Goal: Transaction & Acquisition: Obtain resource

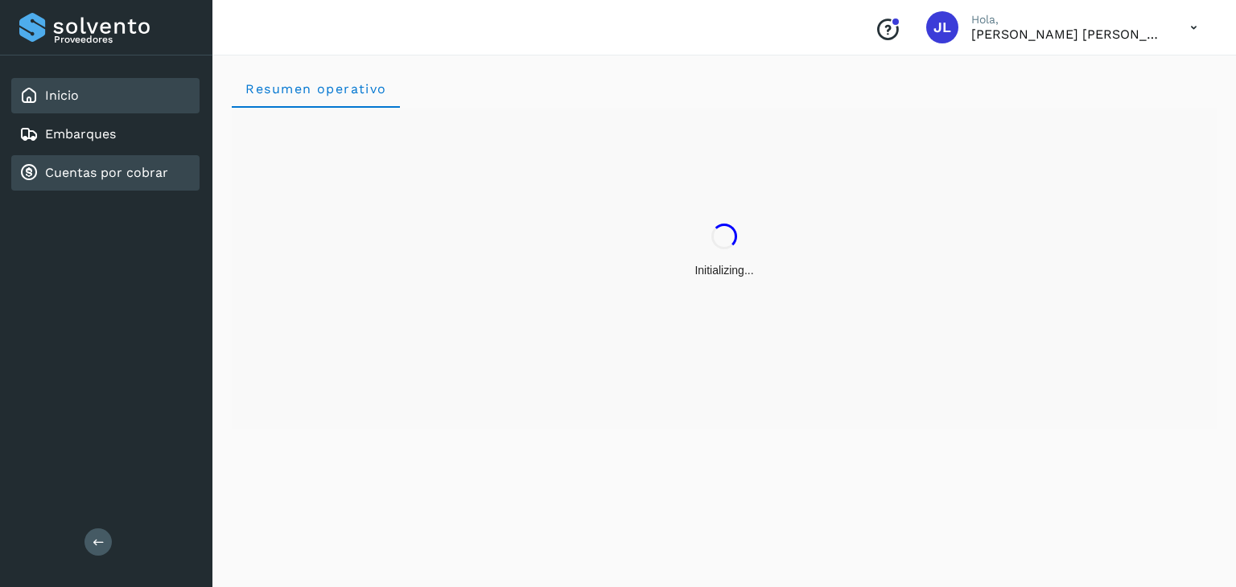
click at [109, 177] on link "Cuentas por cobrar" at bounding box center [106, 172] width 123 height 15
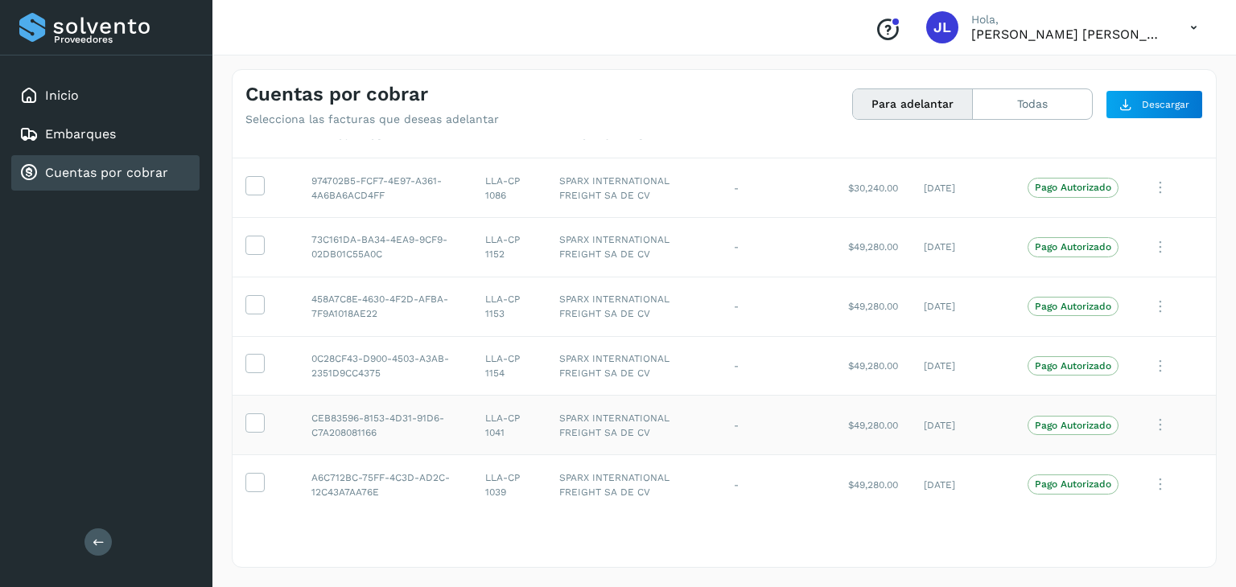
scroll to position [216, 0]
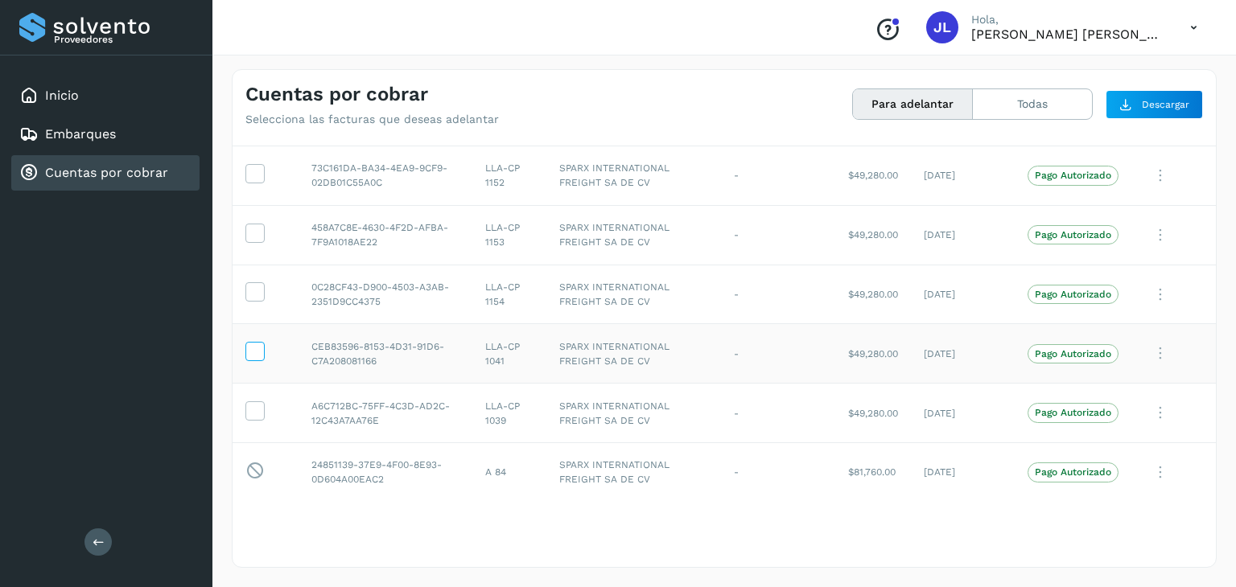
click at [261, 348] on icon at bounding box center [254, 350] width 17 height 17
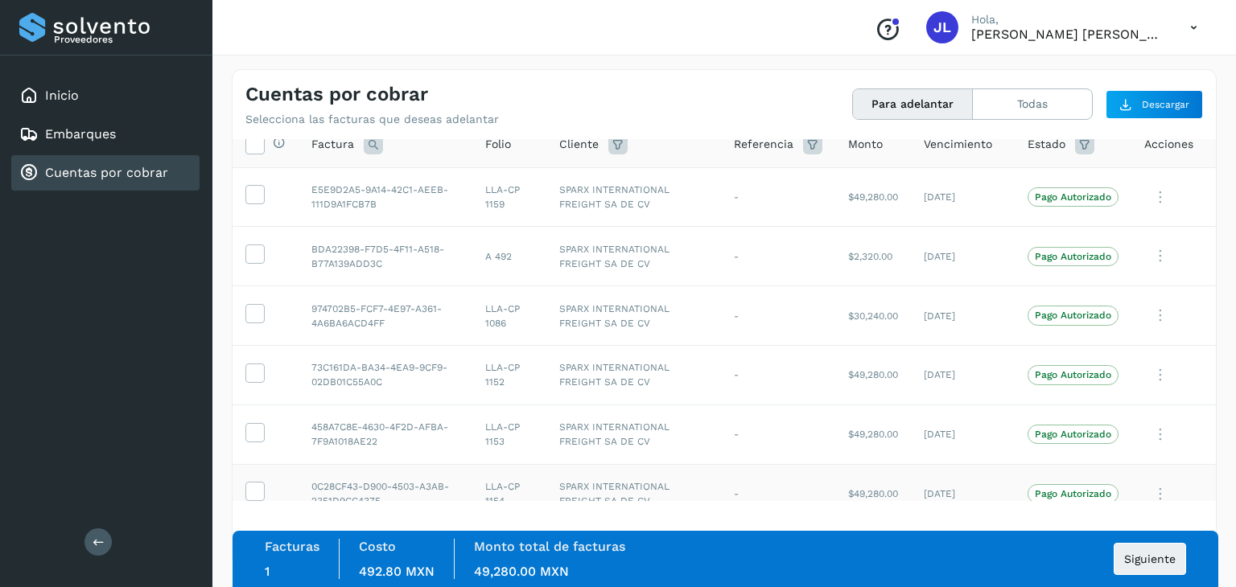
scroll to position [0, 0]
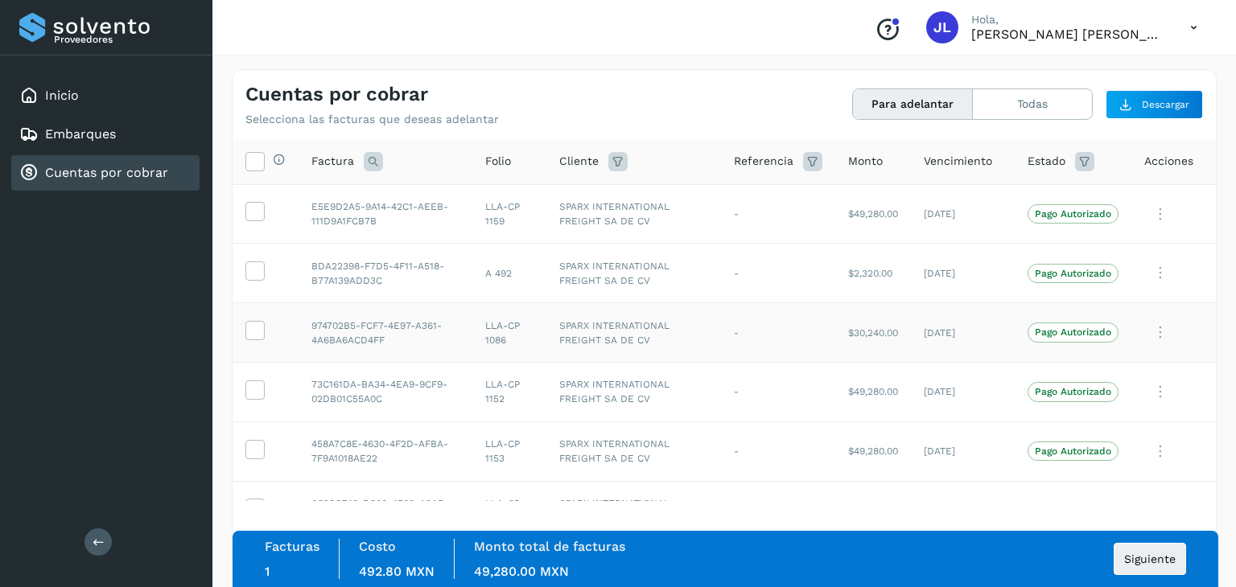
click at [267, 329] on td at bounding box center [265, 333] width 66 height 60
click at [256, 329] on icon at bounding box center [254, 329] width 17 height 17
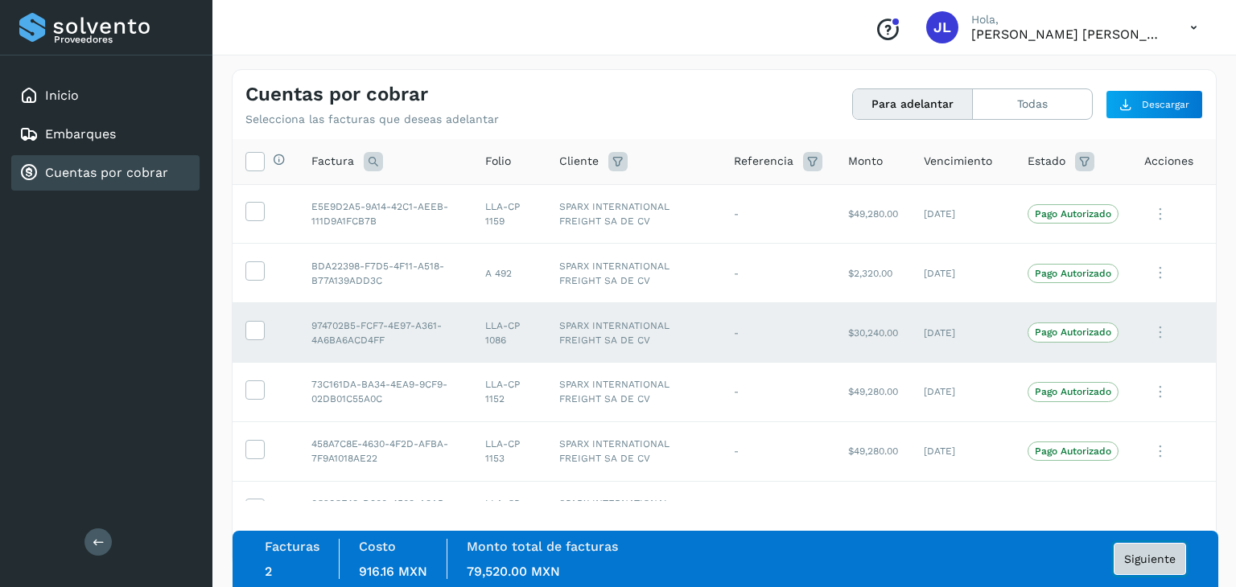
click at [1168, 566] on button "Siguiente" at bounding box center [1149, 559] width 72 height 32
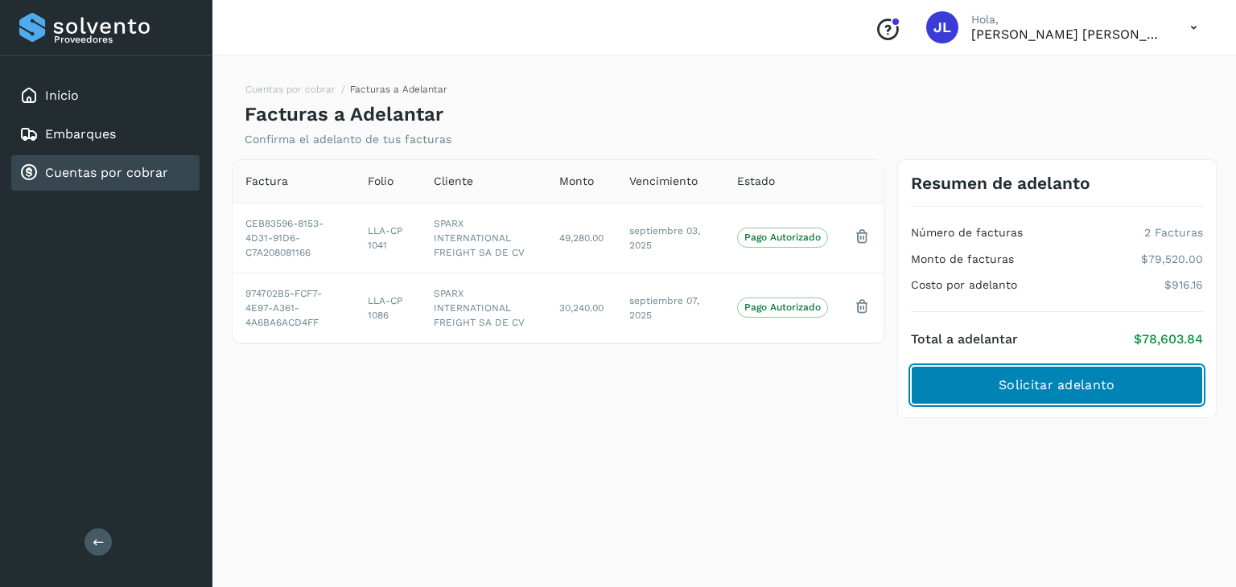
click at [1107, 372] on button "Solicitar adelanto" at bounding box center [1057, 385] width 292 height 39
